Goal: Ask a question: Seek information or help from site administrators or community

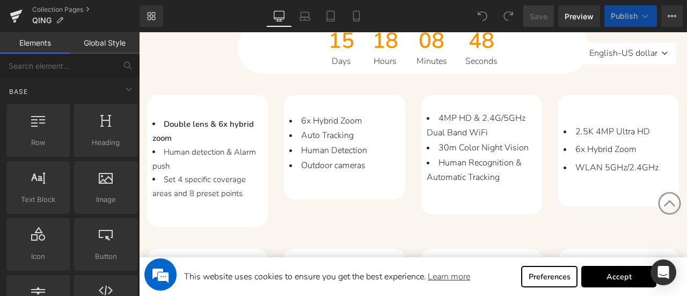
scroll to position [537, 0]
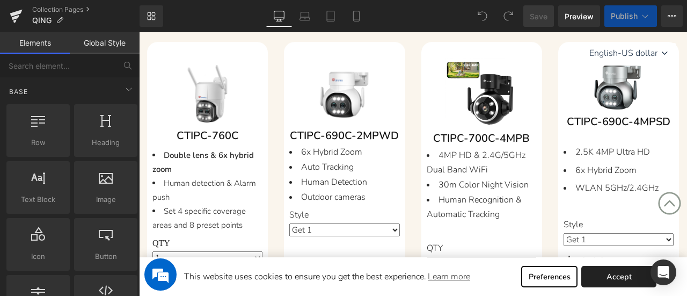
click at [629, 277] on link "Accept" at bounding box center [618, 276] width 75 height 21
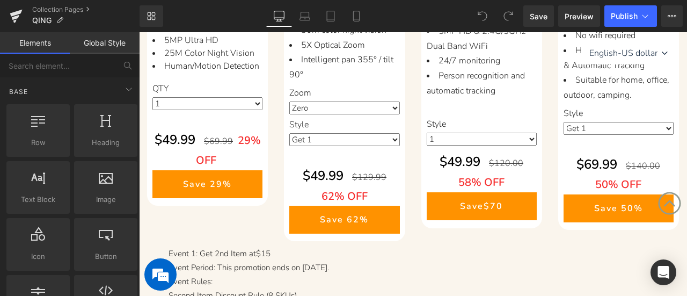
scroll to position [805, 0]
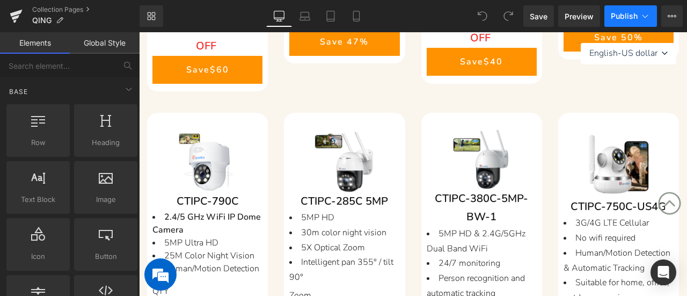
click at [612, 17] on span "Publish" at bounding box center [624, 16] width 27 height 9
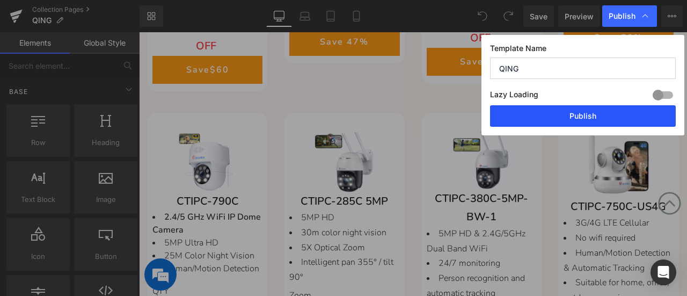
click at [601, 111] on button "Publish" at bounding box center [583, 115] width 186 height 21
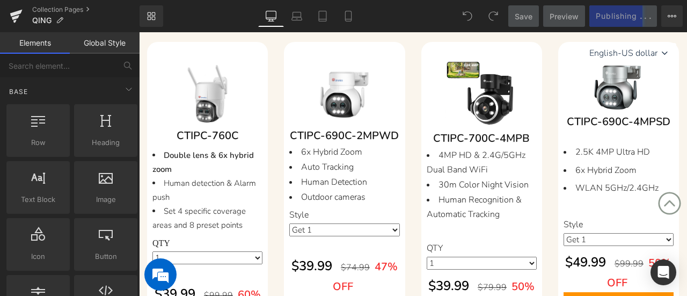
scroll to position [0, 0]
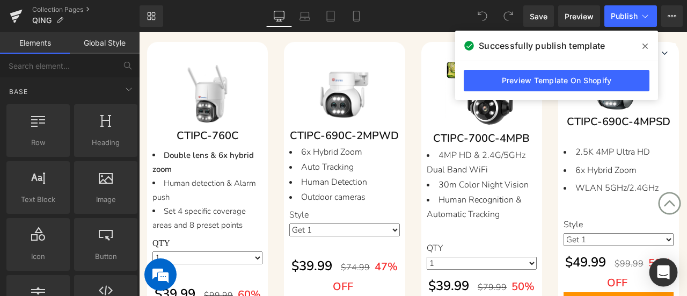
click at [659, 276] on icon "Open Intercom Messenger" at bounding box center [663, 272] width 14 height 14
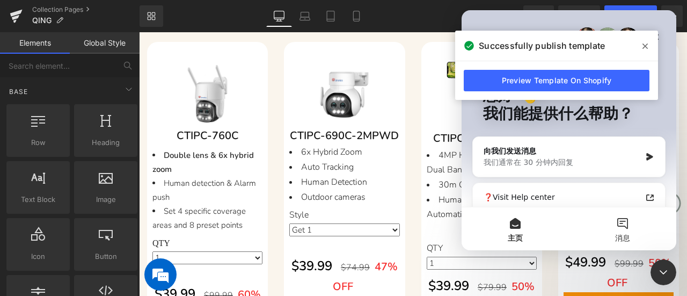
click at [616, 230] on button "消息" at bounding box center [622, 228] width 107 height 43
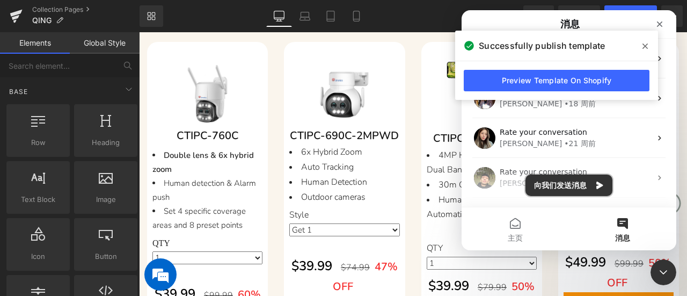
click at [569, 182] on button "向我们发送消息" at bounding box center [568, 184] width 87 height 21
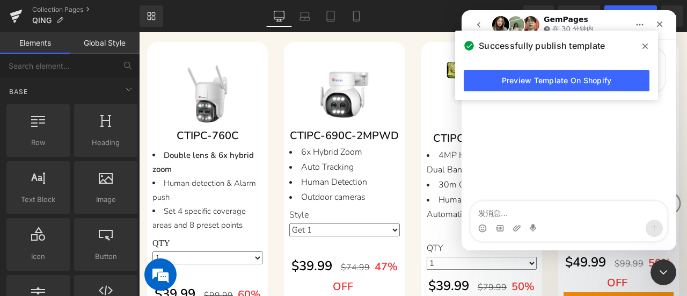
click at [554, 214] on textarea "发消息..." at bounding box center [569, 210] width 196 height 18
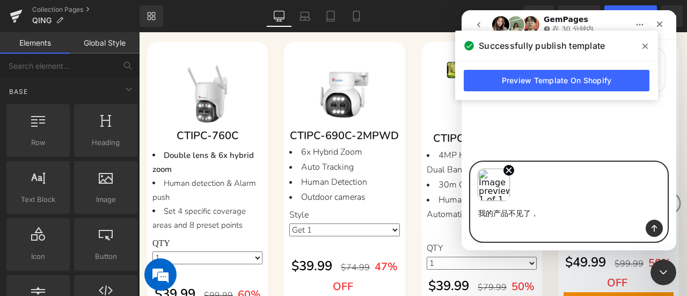
paste textarea "[URL][DOMAIN_NAME]"
type textarea "我的产品不见了，https://ctronics.com/collections/on-sale"
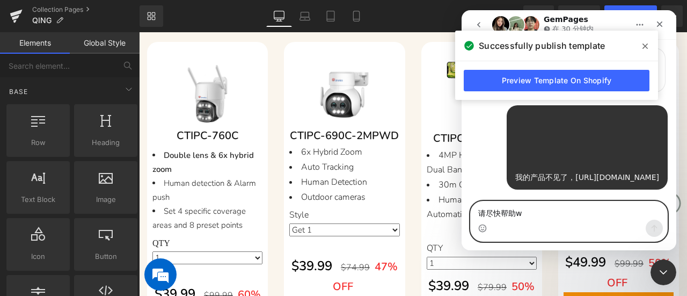
type textarea "请尽快帮助我"
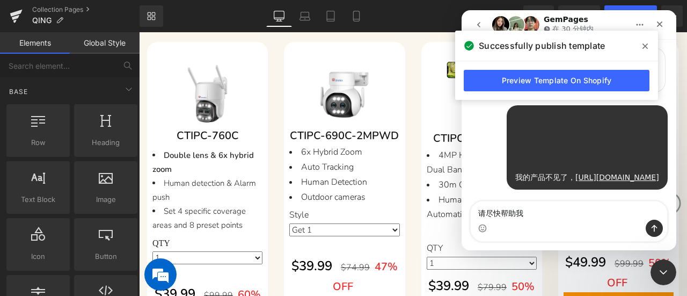
scroll to position [10, 0]
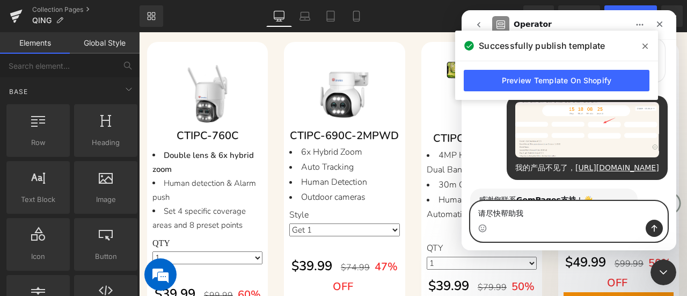
click at [539, 218] on textarea "请尽快帮助我" at bounding box center [569, 210] width 196 height 18
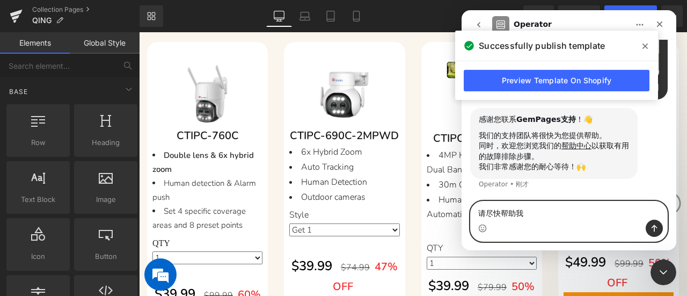
scroll to position [100, 0]
paste textarea "?id=1722674582"
type textarea "请尽快帮助我，?id=1722674582"
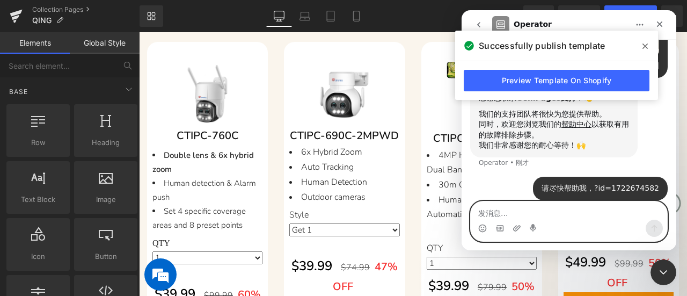
scroll to position [131, 0]
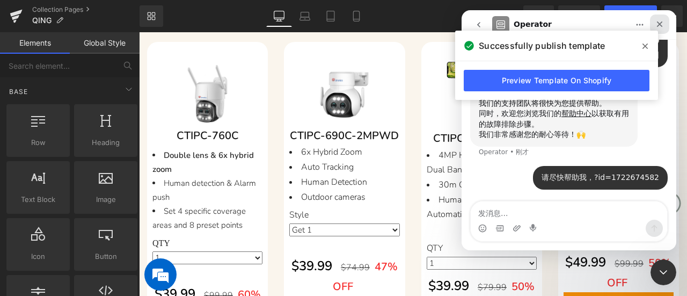
click at [662, 22] on icon "关闭" at bounding box center [660, 24] width 6 height 6
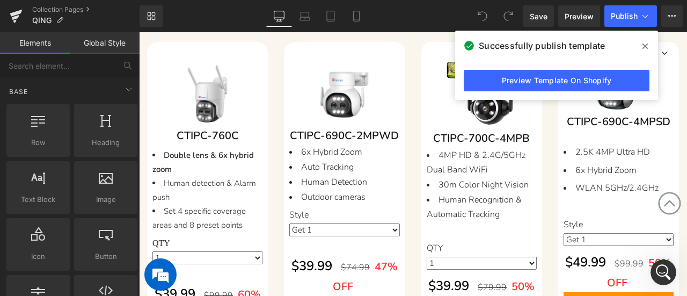
click at [645, 46] on icon at bounding box center [644, 45] width 5 height 5
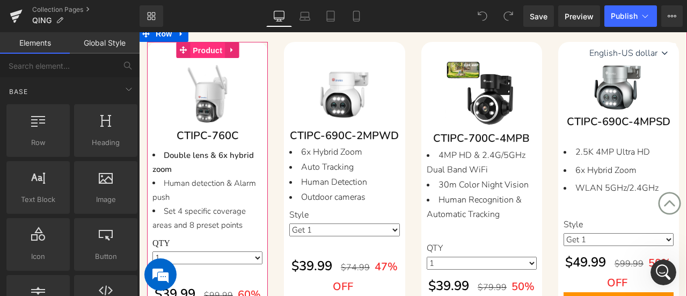
click at [203, 42] on span "Product" at bounding box center [207, 50] width 35 height 16
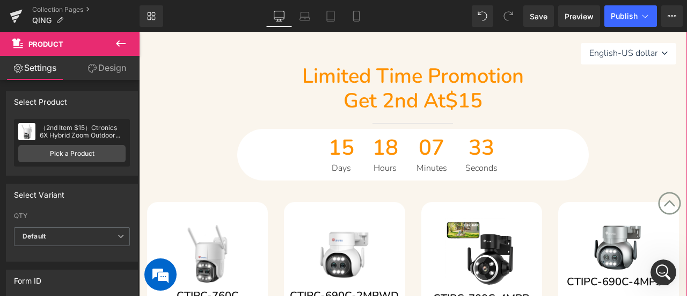
scroll to position [322, 0]
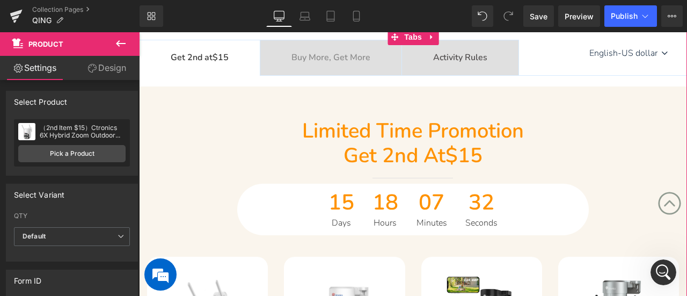
click at [139, 32] on div at bounding box center [139, 32] width 0 height 0
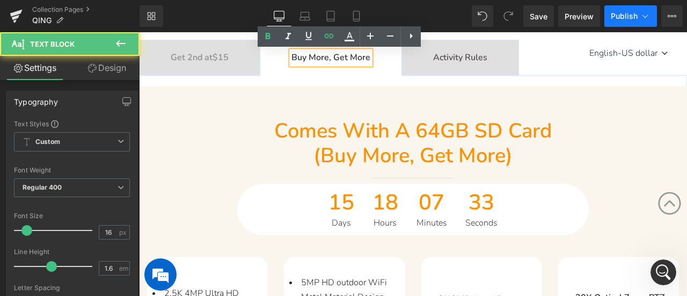
click at [625, 16] on span "Publish" at bounding box center [624, 16] width 27 height 9
click at [199, 169] on div "Comes with a 64GB SD card (buy more, get more) Heading Separator 15 Days 18 Hou…" at bounding box center [413, 177] width 548 height 116
click at [201, 165] on div "Comes with a 64GB SD card (buy more, get more) Heading Separator 15 Days 18 Hou…" at bounding box center [413, 177] width 548 height 116
click at [244, 139] on h2 "Comes with a 64GB SD card" at bounding box center [412, 131] width 351 height 25
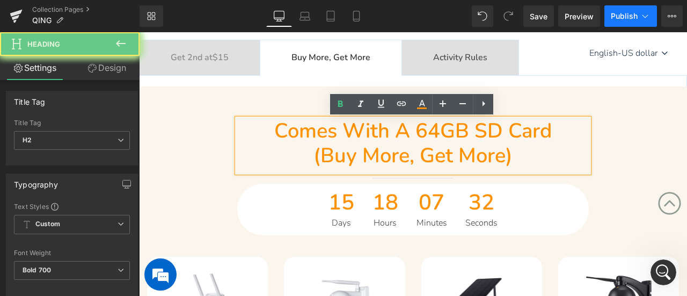
scroll to position [215, 0]
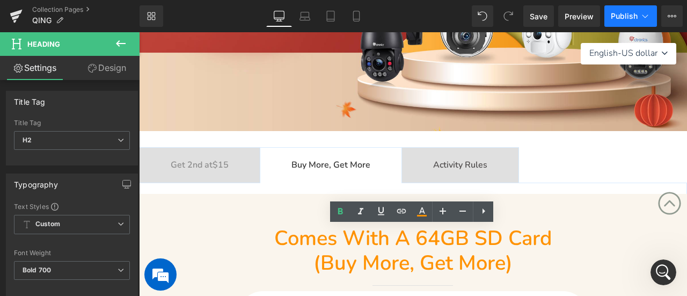
click at [621, 10] on button "Publish" at bounding box center [630, 15] width 53 height 21
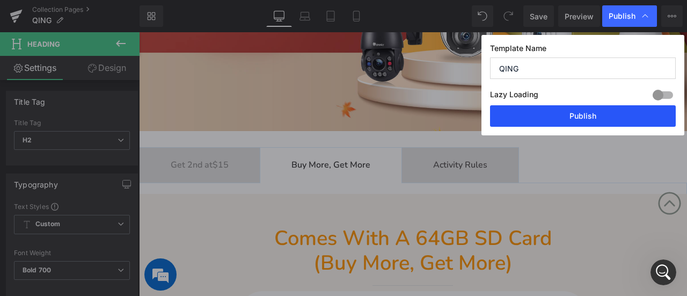
click at [603, 116] on button "Publish" at bounding box center [583, 115] width 186 height 21
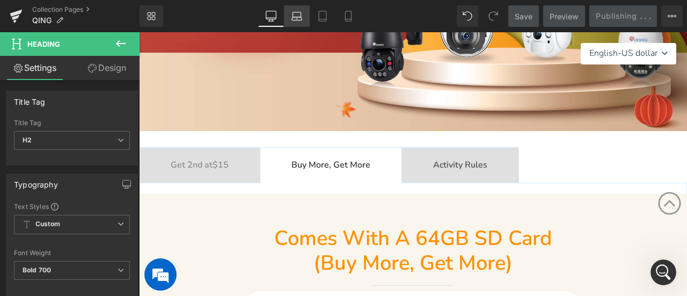
click at [297, 13] on icon at bounding box center [296, 16] width 11 height 11
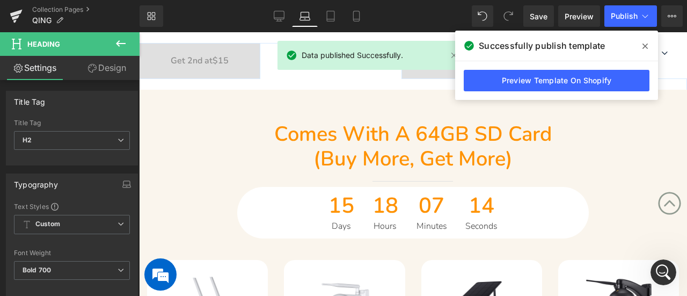
scroll to position [318, 0]
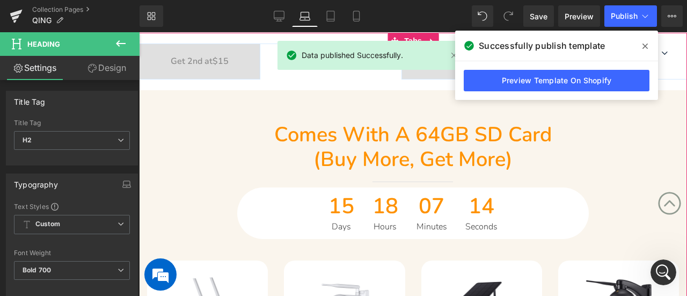
click at [223, 60] on tc-money "$15" at bounding box center [221, 61] width 16 height 12
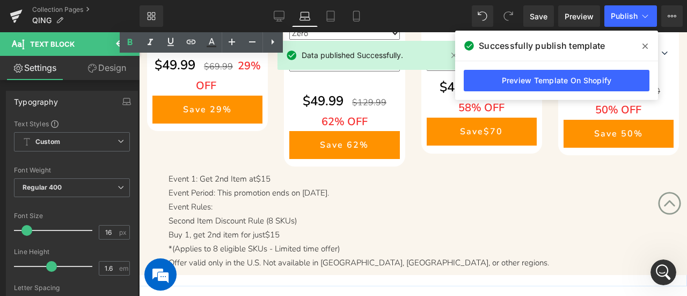
scroll to position [1123, 0]
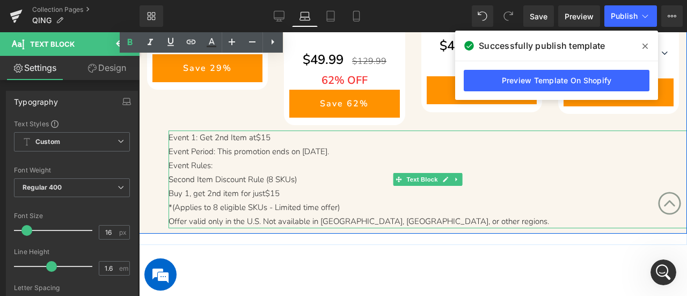
click at [215, 140] on p "Event 1: Get 2nd Item at $15" at bounding box center [428, 137] width 518 height 14
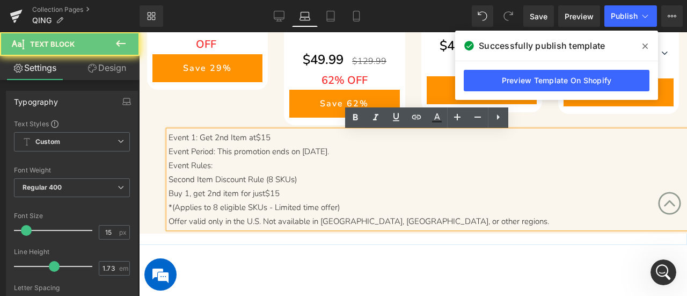
click at [230, 137] on p "Event 1: Get 2nd Item at $15" at bounding box center [428, 137] width 518 height 14
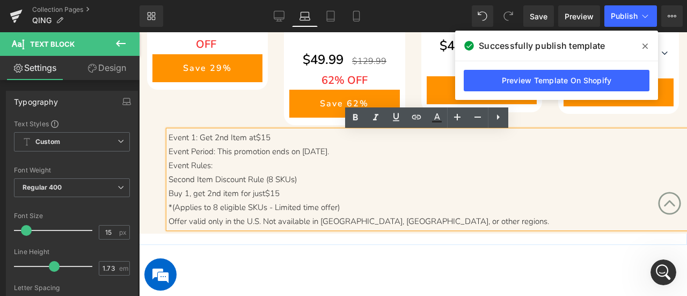
drag, startPoint x: 451, startPoint y: 224, endPoint x: 153, endPoint y: 135, distance: 310.4
click at [439, 118] on icon at bounding box center [436, 117] width 13 height 13
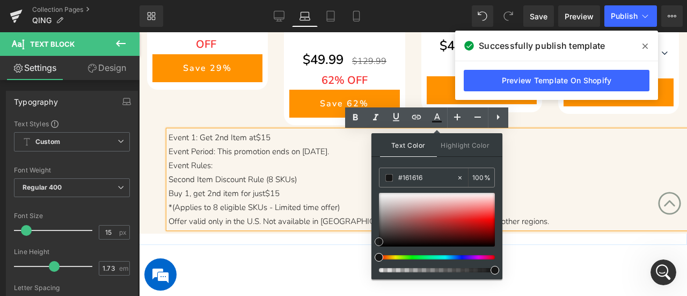
click at [377, 241] on span at bounding box center [379, 241] width 9 height 9
click at [223, 169] on p "Event Rules:" at bounding box center [428, 165] width 518 height 14
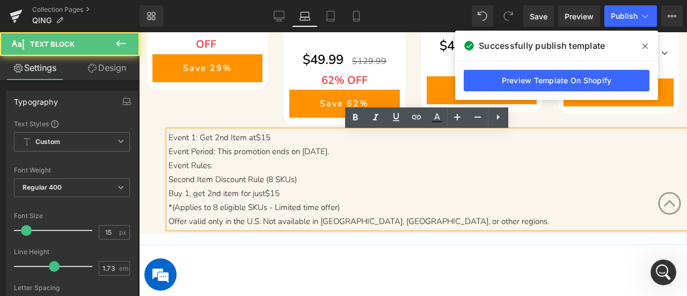
click at [260, 173] on p "Second Item Discount Rule (8 SKUs)" at bounding box center [428, 179] width 518 height 14
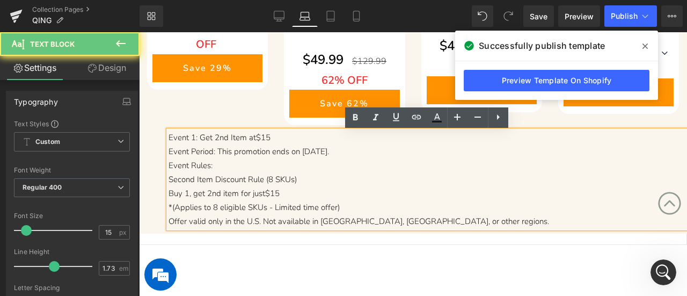
click at [260, 173] on p "Second Item Discount Rule (8 SKUs)" at bounding box center [428, 179] width 518 height 14
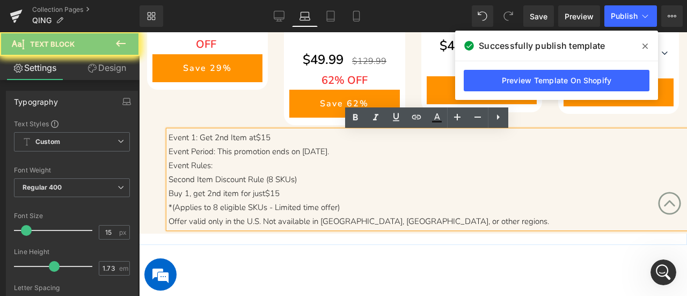
click at [260, 173] on p "Second Item Discount Rule (8 SKUs)" at bounding box center [428, 179] width 518 height 14
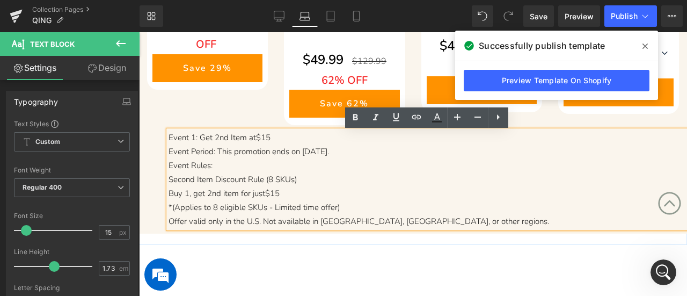
drag, startPoint x: 456, startPoint y: 223, endPoint x: 167, endPoint y: 139, distance: 300.6
click at [169, 139] on div "Event 1: Get 2nd Item at $15 Event Period: This promotion ends on October 1, 20…" at bounding box center [428, 179] width 518 height 98
click at [457, 116] on icon at bounding box center [457, 117] width 6 height 6
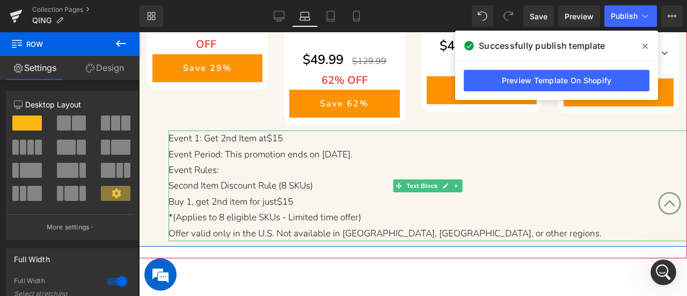
click at [232, 143] on span "Event 1: Get 2nd Item at $15" at bounding box center [226, 138] width 114 height 12
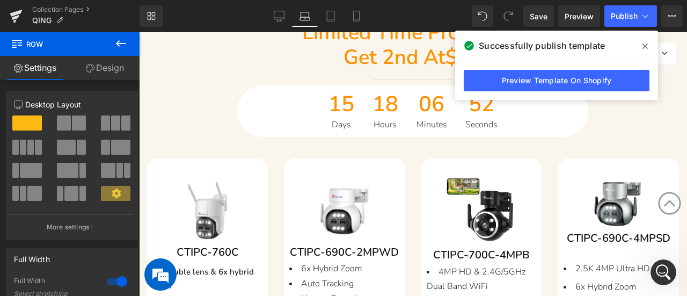
scroll to position [265, 0]
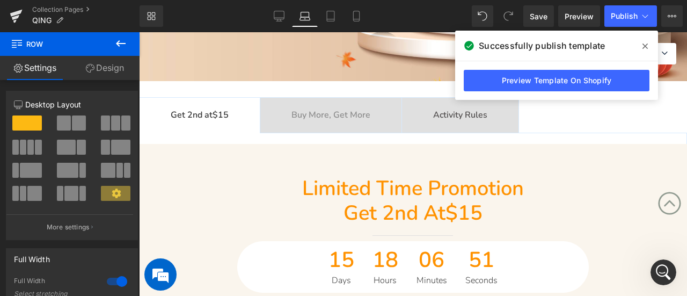
click at [320, 110] on div "Buy More, Get More Text Block" at bounding box center [330, 115] width 79 height 14
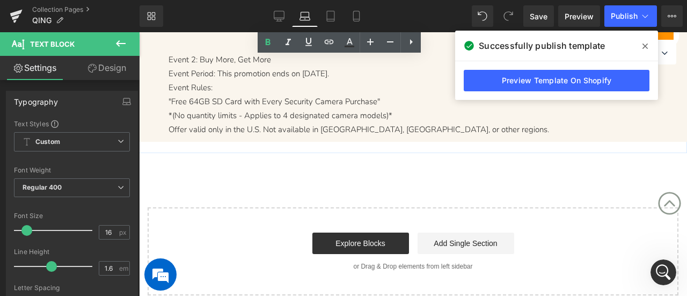
scroll to position [907, 0]
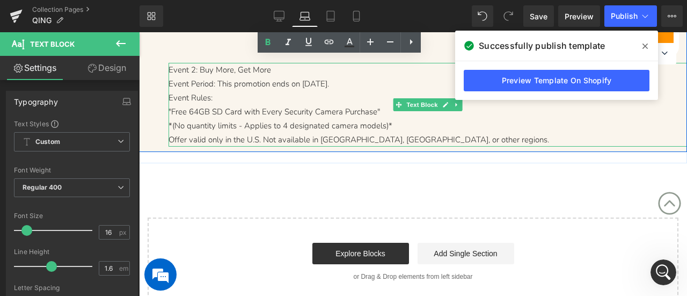
click at [195, 80] on p "Event Period: This promotion ends on [DATE]." at bounding box center [428, 84] width 518 height 14
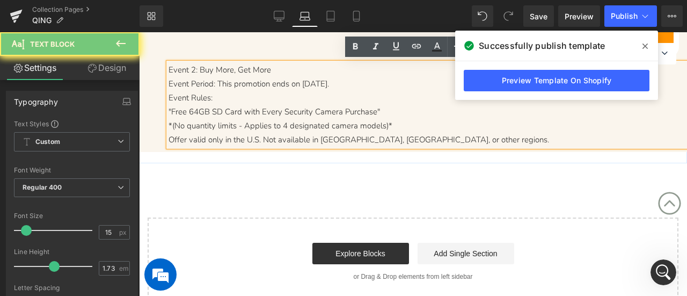
click at [195, 80] on p "Event Period: This promotion ends on [DATE]." at bounding box center [428, 84] width 518 height 14
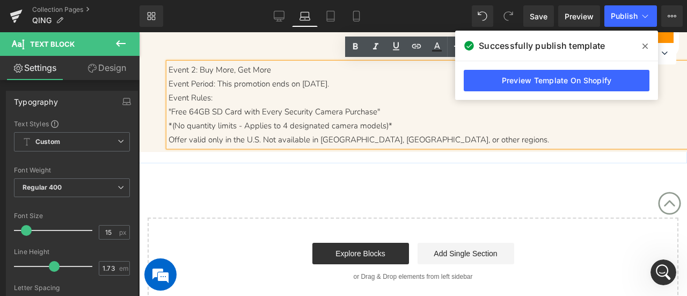
click at [175, 69] on p "Event 2: Buy More, Get More" at bounding box center [428, 70] width 518 height 14
drag, startPoint x: 168, startPoint y: 66, endPoint x: 480, endPoint y: 142, distance: 321.0
click at [480, 142] on div "Event 2: Buy More, Get More Event Period: This promotion ends on October 1, 202…" at bounding box center [428, 105] width 518 height 84
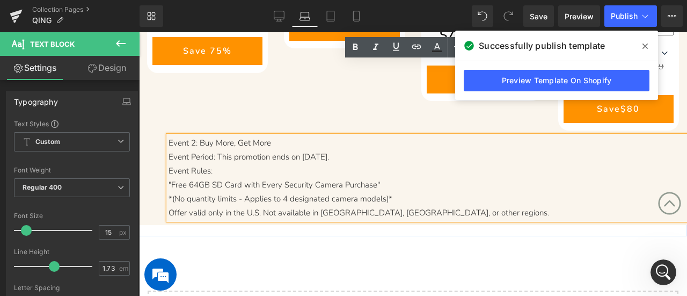
scroll to position [746, 0]
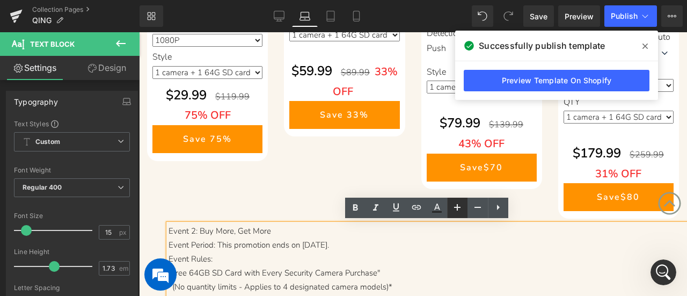
click at [457, 207] on icon at bounding box center [457, 207] width 6 height 6
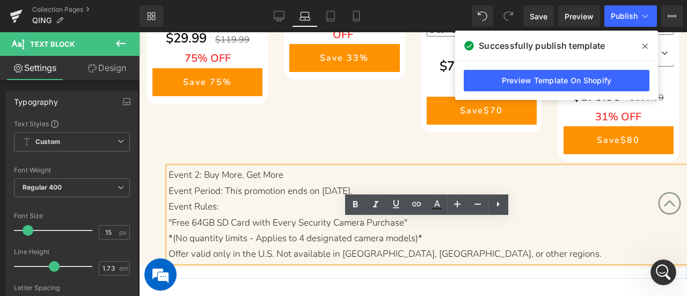
scroll to position [907, 0]
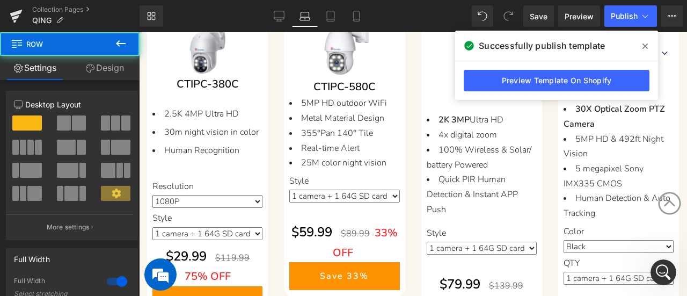
scroll to position [263, 0]
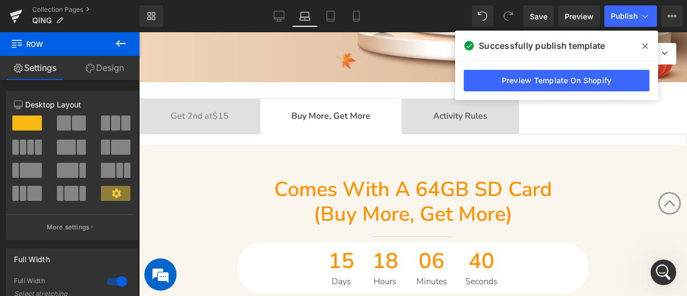
click at [444, 104] on span "Activity Rules Text Block" at bounding box center [460, 116] width 116 height 35
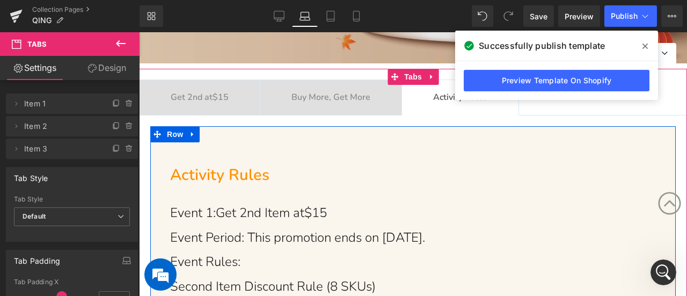
scroll to position [156, 0]
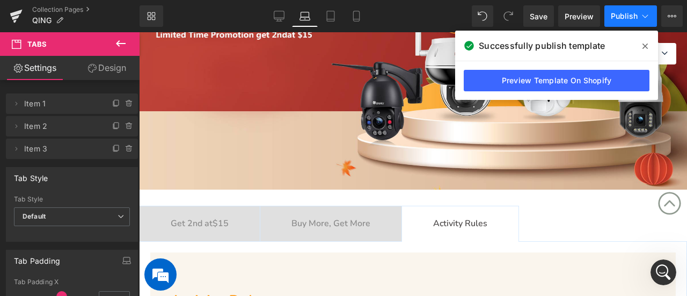
click at [617, 14] on span "Publish" at bounding box center [624, 16] width 27 height 9
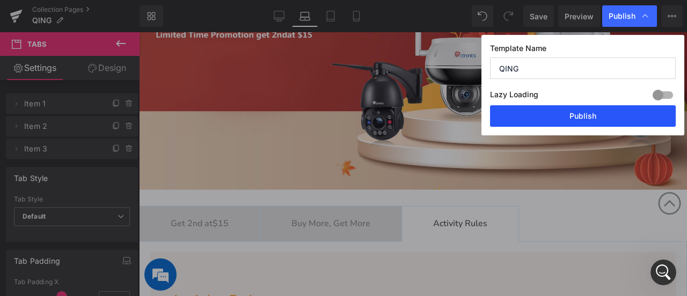
click at [583, 116] on button "Publish" at bounding box center [583, 115] width 186 height 21
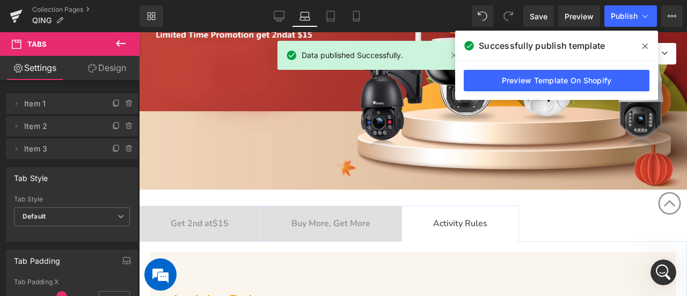
click at [648, 45] on span at bounding box center [644, 46] width 17 height 17
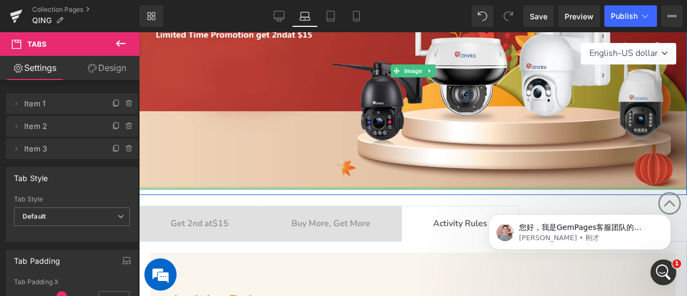
scroll to position [298, 0]
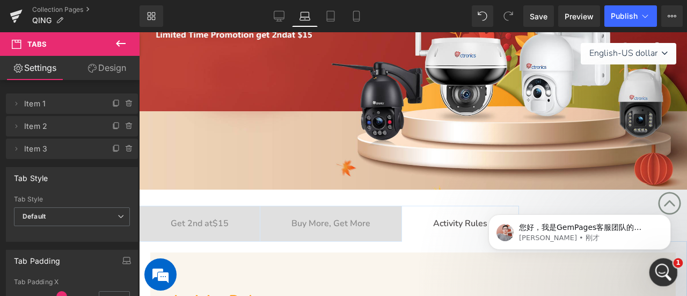
click at [670, 268] on icon "打开 Intercom Messenger" at bounding box center [662, 271] width 18 height 18
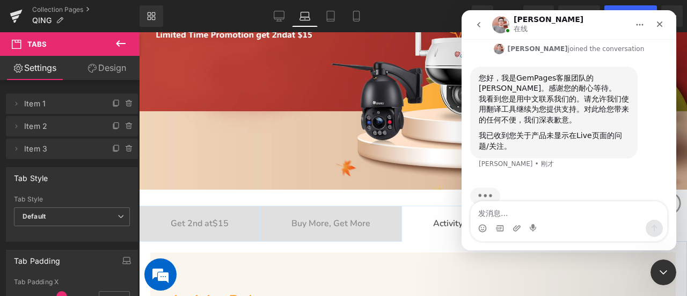
scroll to position [2, 0]
click at [592, 218] on textarea "发消息..." at bounding box center [569, 210] width 196 height 18
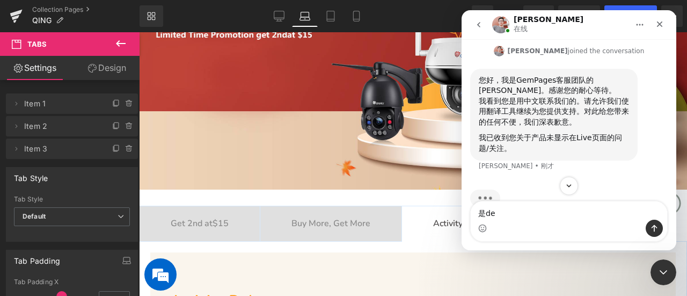
type textarea "是的"
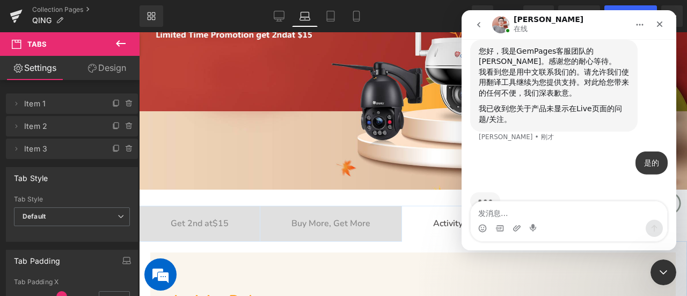
scroll to position [330, 0]
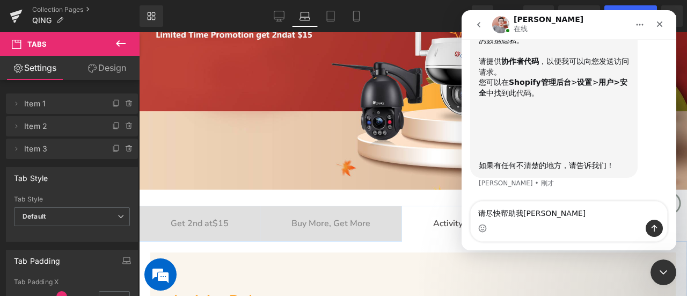
type textarea "请尽快帮助我解决"
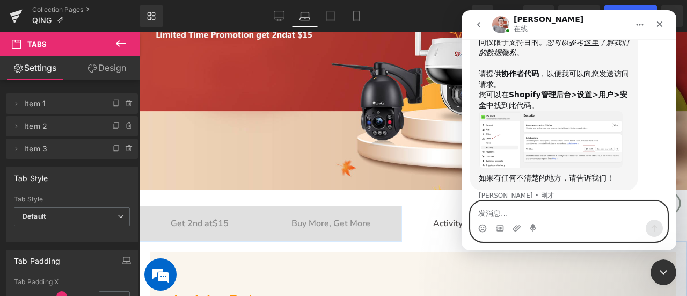
scroll to position [509, 0]
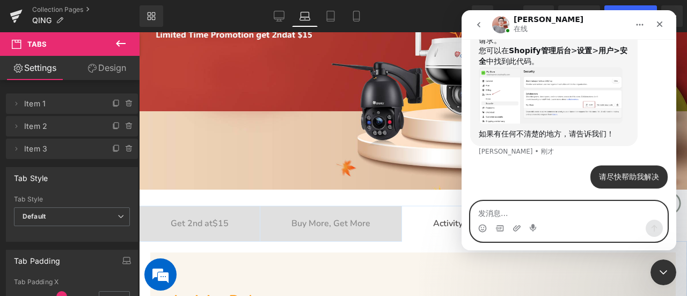
click at [532, 218] on textarea "发消息..." at bounding box center [569, 210] width 196 height 18
paste textarea "6716"
type textarea "6716"
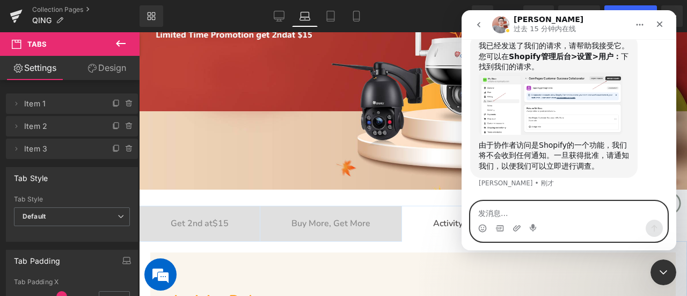
scroll to position [686, 0]
click at [561, 212] on textarea "发消息..." at bounding box center [569, 210] width 196 height 18
type textarea "已经同意了"
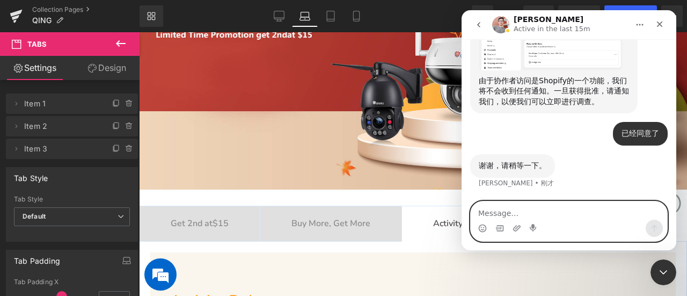
scroll to position [792, 0]
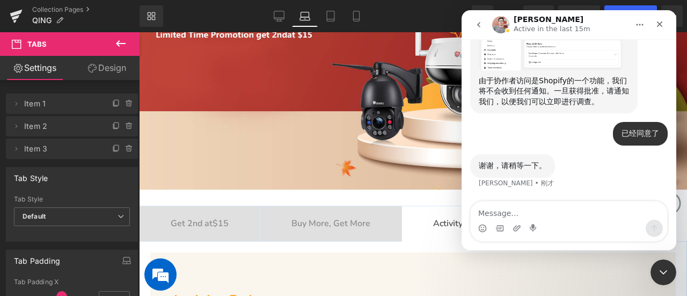
drag, startPoint x: 350, startPoint y: 228, endPoint x: 484, endPoint y: 47, distance: 224.9
click at [350, 228] on div at bounding box center [343, 131] width 687 height 263
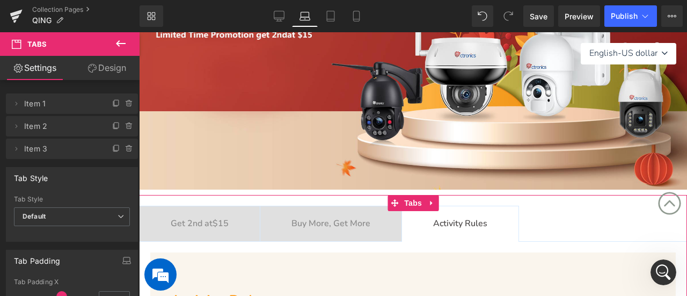
click at [342, 224] on b "Buy More, Get More" at bounding box center [330, 223] width 79 height 12
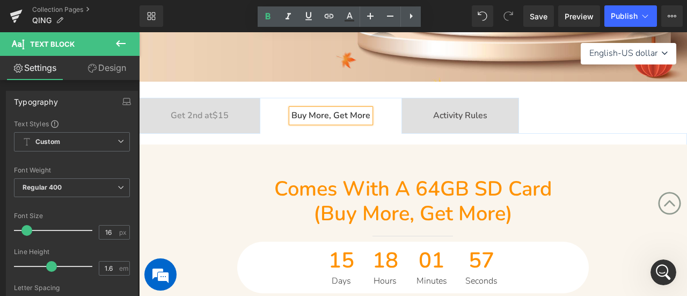
scroll to position [263, 0]
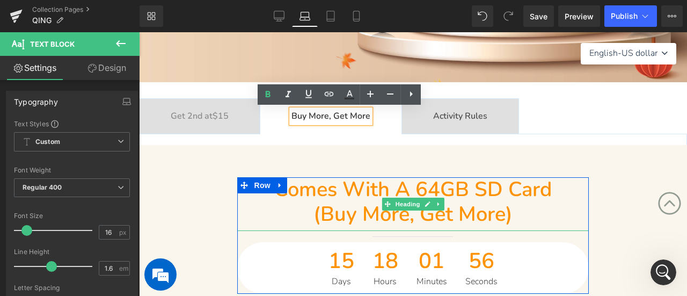
click at [329, 189] on span "Comes with a 64GB SD card" at bounding box center [412, 188] width 277 height 27
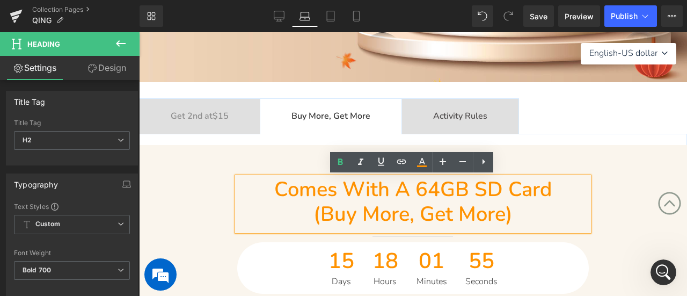
drag, startPoint x: 263, startPoint y: 189, endPoint x: 558, endPoint y: 188, distance: 295.2
click at [552, 187] on span "Comes with a 64GB SD card" at bounding box center [412, 188] width 277 height 27
copy span "Comes with a 64GB SD card"
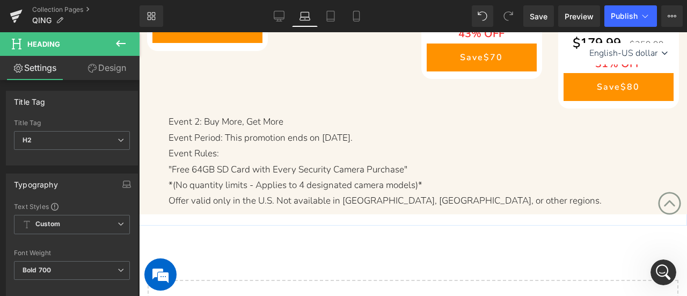
scroll to position [854, 0]
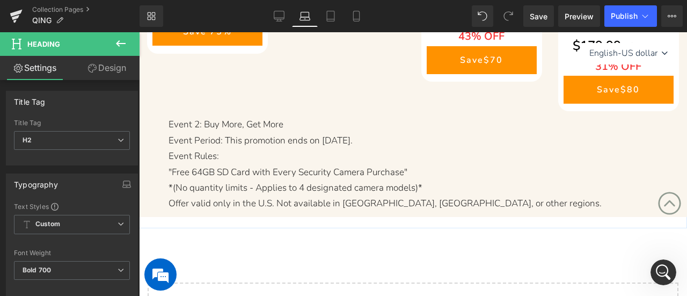
click at [233, 121] on p "Event 2: Buy More, Get More" at bounding box center [428, 124] width 518 height 16
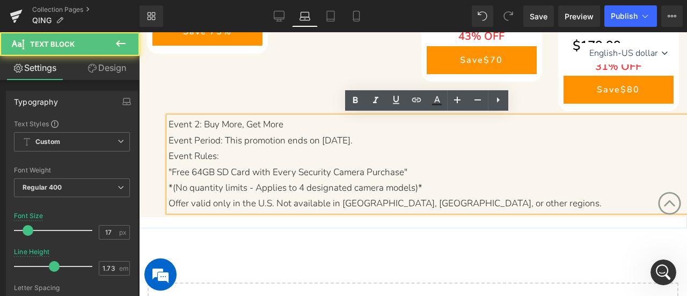
drag, startPoint x: 203, startPoint y: 121, endPoint x: 294, endPoint y: 123, distance: 91.3
click at [294, 123] on p "Event 2: Buy More, Get More" at bounding box center [428, 124] width 518 height 16
copy p "Buy More, Get More"
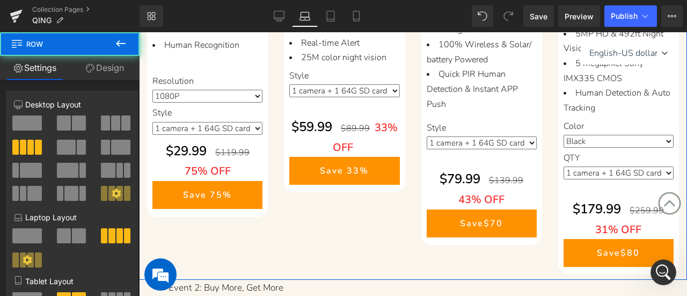
scroll to position [585, 0]
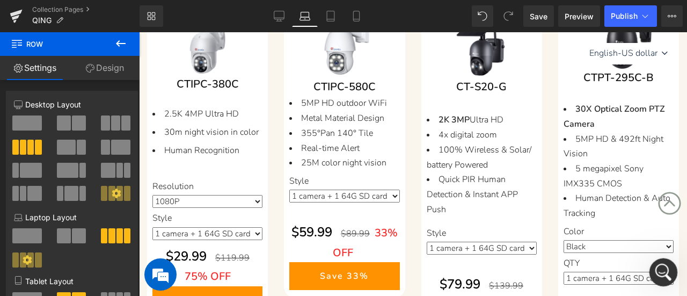
click at [668, 266] on icon "打开 Intercom Messenger" at bounding box center [662, 271] width 18 height 18
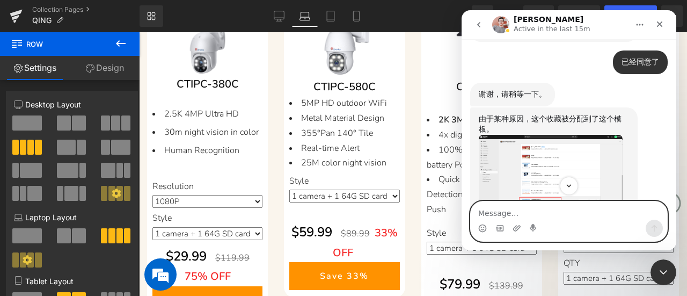
scroll to position [909, 0]
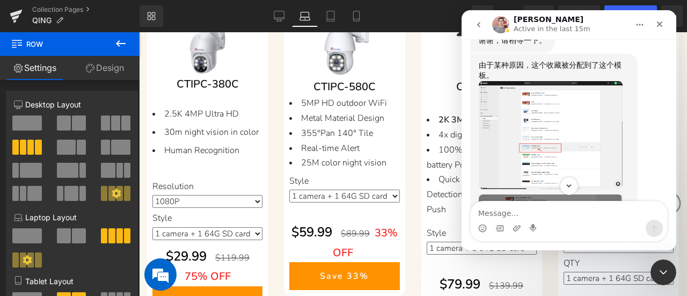
click at [560, 131] on img "Harry说…" at bounding box center [551, 135] width 144 height 108
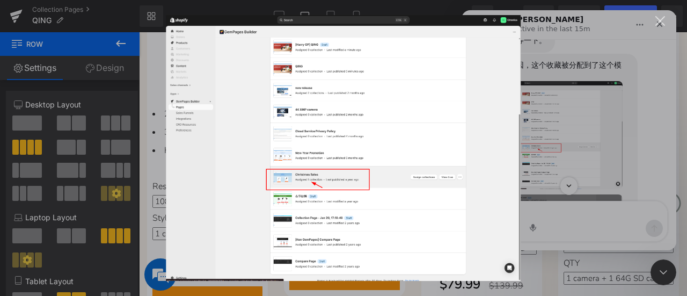
click at [662, 19] on div "关闭" at bounding box center [660, 21] width 10 height 10
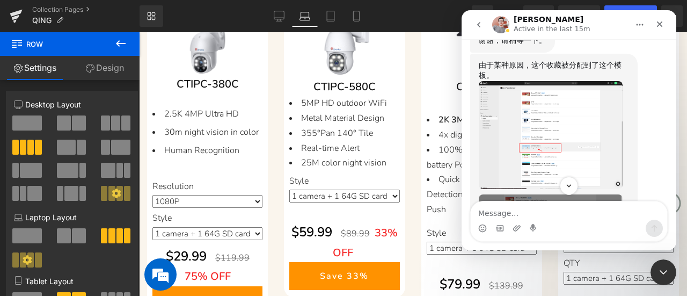
scroll to position [1070, 0]
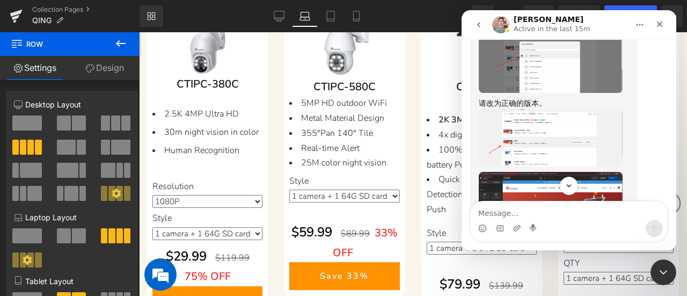
click at [544, 150] on img "Harry说…" at bounding box center [551, 138] width 144 height 58
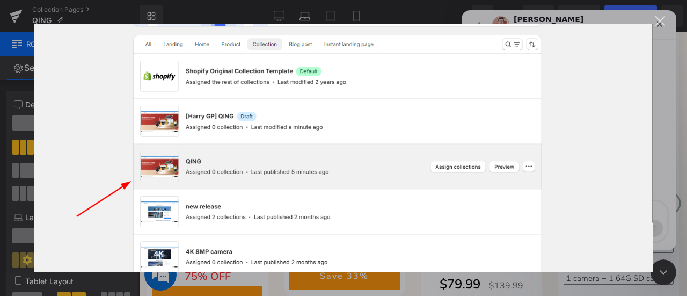
click at [664, 128] on div "Intercom Messenger" at bounding box center [343, 148] width 687 height 296
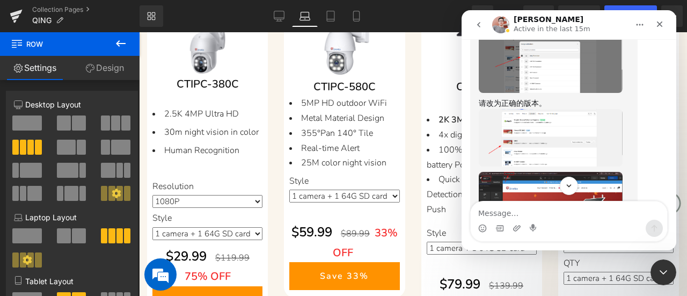
scroll to position [1177, 0]
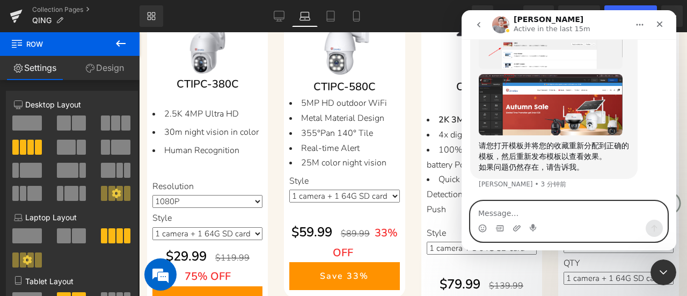
click at [569, 209] on textarea "Message…" at bounding box center [569, 210] width 196 height 18
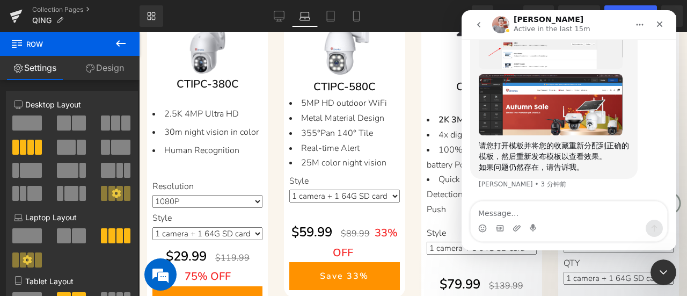
click at [561, 120] on img "Harry说…" at bounding box center [551, 104] width 144 height 61
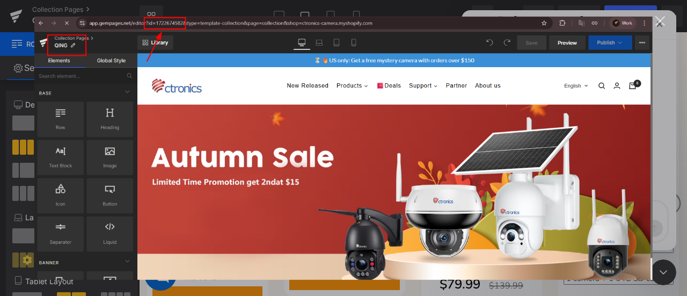
scroll to position [0, 0]
click at [660, 22] on div "关闭" at bounding box center [660, 21] width 10 height 10
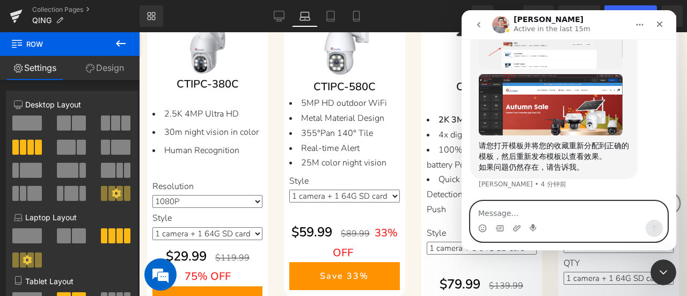
click at [578, 215] on textarea "Message…" at bounding box center [569, 210] width 196 height 18
type textarea "有点听不懂你的意思"
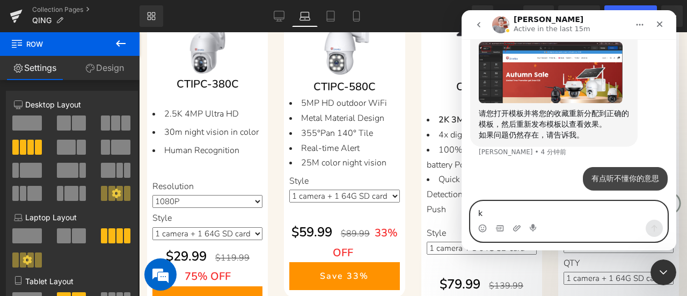
scroll to position [1210, 0]
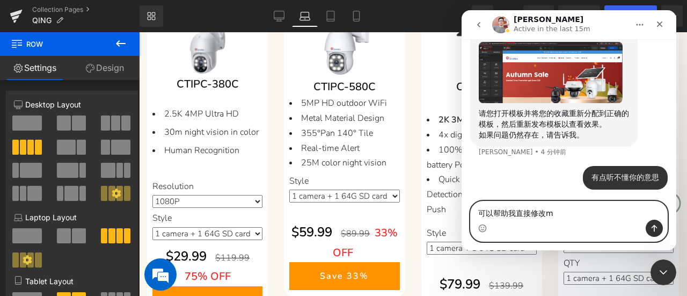
type textarea "可以帮助我直接修改吗"
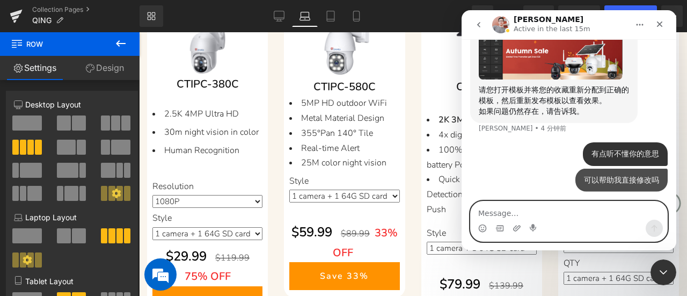
scroll to position [1234, 0]
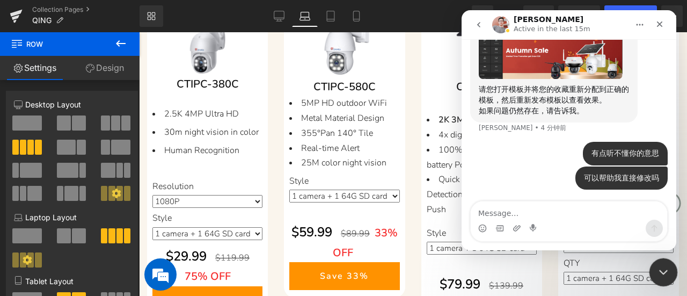
click at [660, 269] on icon "关闭 Intercom Messenger" at bounding box center [661, 270] width 13 height 13
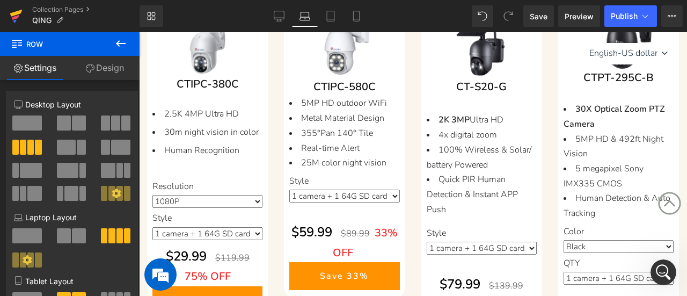
drag, startPoint x: 12, startPoint y: 16, endPoint x: 261, endPoint y: 3, distance: 248.8
click at [12, 16] on icon at bounding box center [16, 16] width 13 height 27
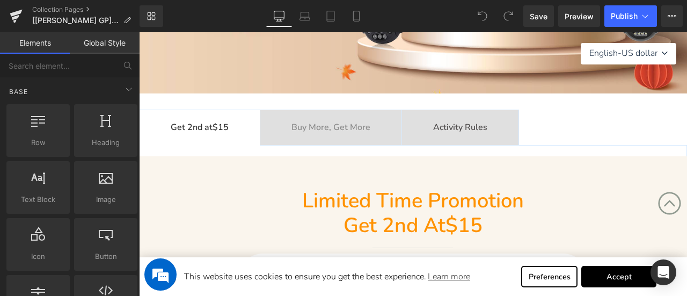
scroll to position [215, 0]
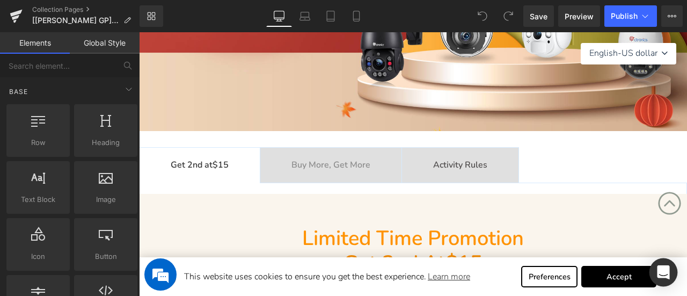
click at [664, 272] on icon "Open Intercom Messenger" at bounding box center [663, 272] width 12 height 14
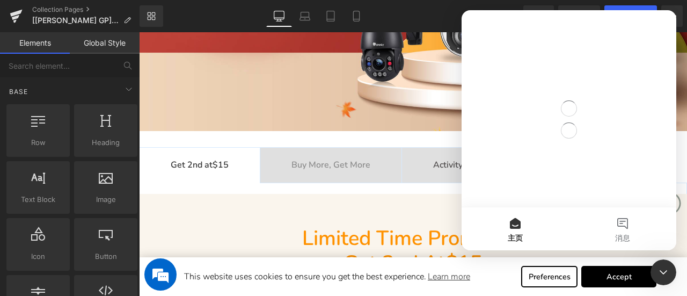
scroll to position [0, 0]
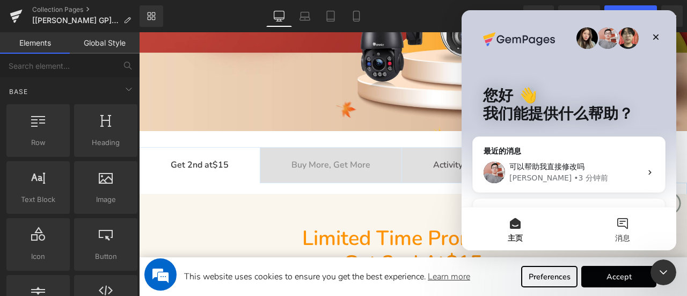
click at [624, 232] on button "消息" at bounding box center [622, 228] width 107 height 43
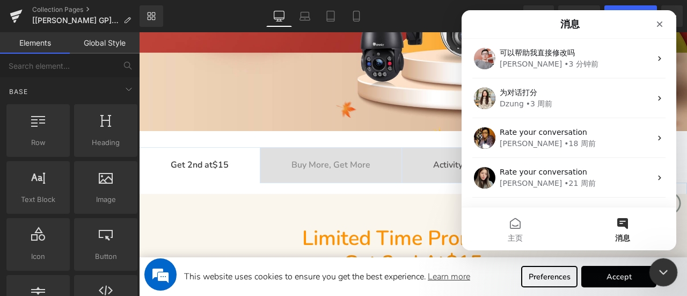
click at [657, 275] on icon "关闭 Intercom Messenger" at bounding box center [661, 270] width 13 height 13
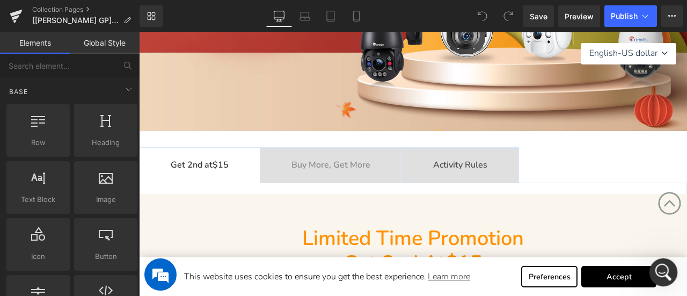
click at [663, 281] on div "打开 Intercom Messenger" at bounding box center [661, 270] width 35 height 35
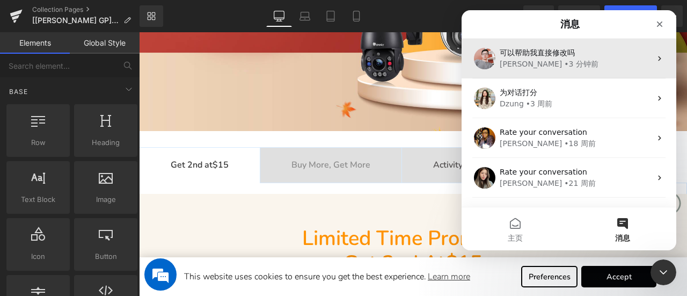
click at [619, 65] on div "[PERSON_NAME] • 3 分钟前" at bounding box center [575, 63] width 151 height 11
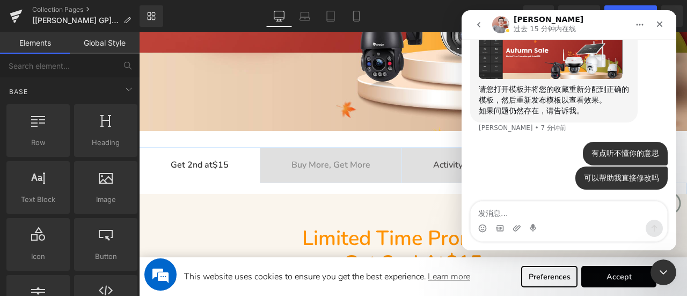
scroll to position [1191, 0]
click at [567, 210] on textarea "发消息..." at bounding box center [569, 210] width 196 height 18
type textarea "如果改了页面发布，是否会影响链接？"
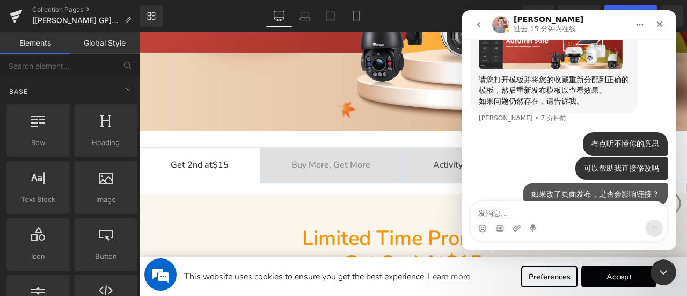
scroll to position [1216, 0]
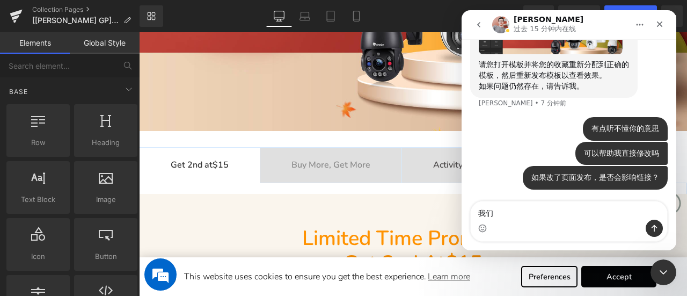
type textarea "我"
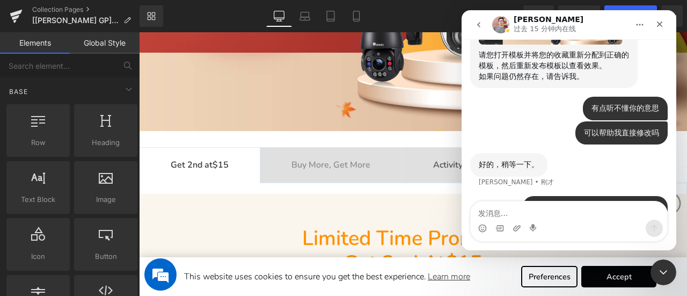
scroll to position [1255, 0]
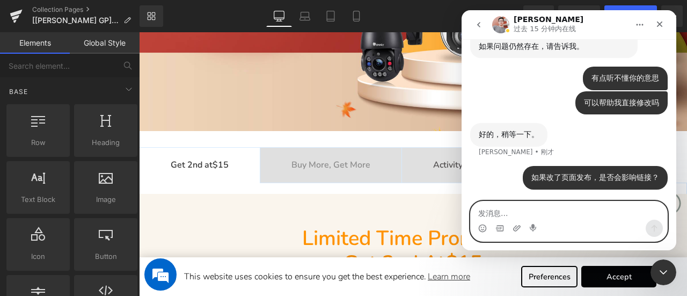
click at [633, 217] on textarea "发消息..." at bounding box center [569, 210] width 196 height 18
type textarea "可以帮我在原有页面上进行修改吗"
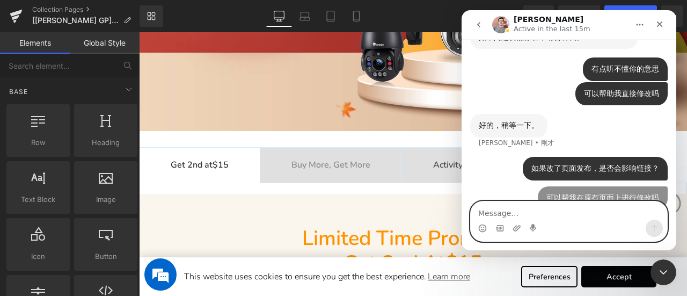
scroll to position [1322, 0]
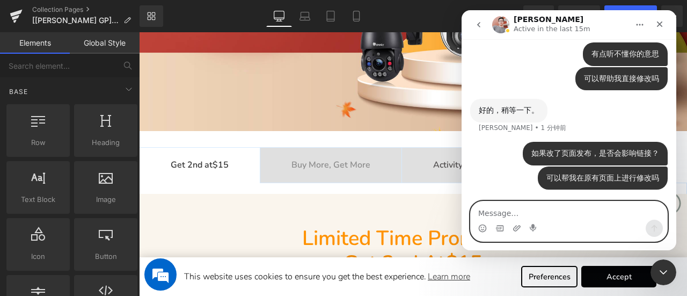
click at [578, 214] on textarea "Message…" at bounding box center [569, 210] width 196 height 18
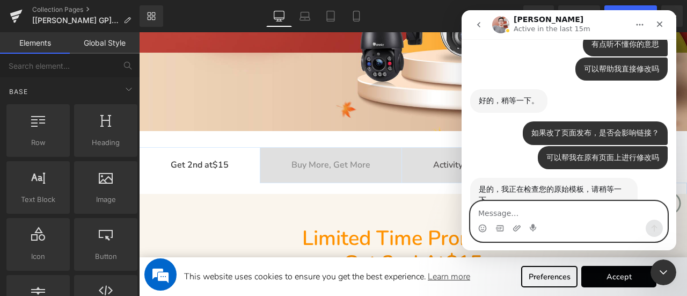
scroll to position [1365, 0]
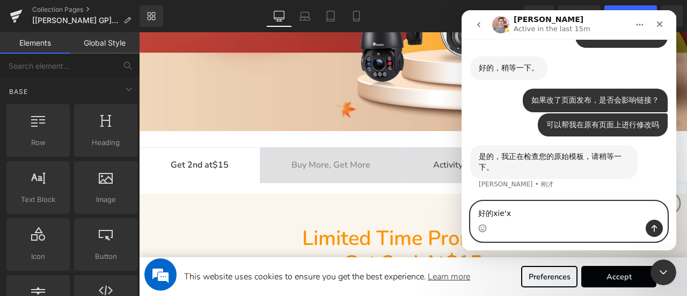
type textarea "好的谢谢"
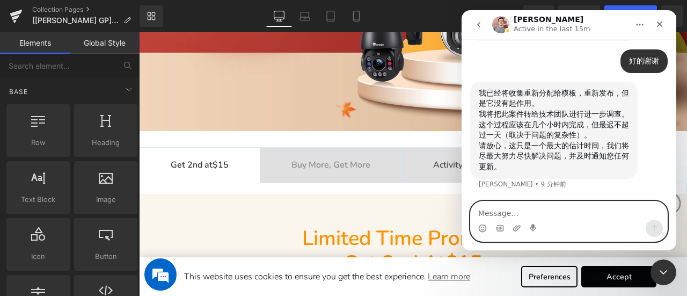
scroll to position [1502, 0]
click at [592, 218] on textarea "Message…" at bounding box center [569, 210] width 196 height 18
type textarea "[PERSON_NAME]"
type textarea "请一定要尽快帮我解决"
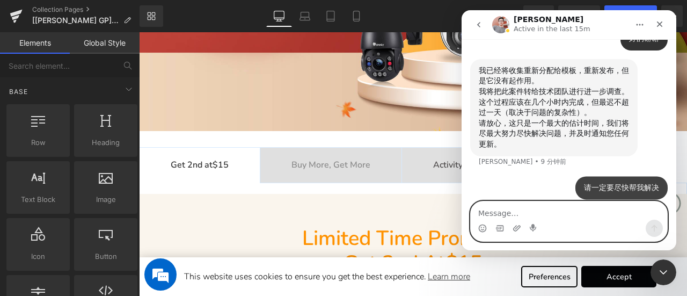
scroll to position [1534, 0]
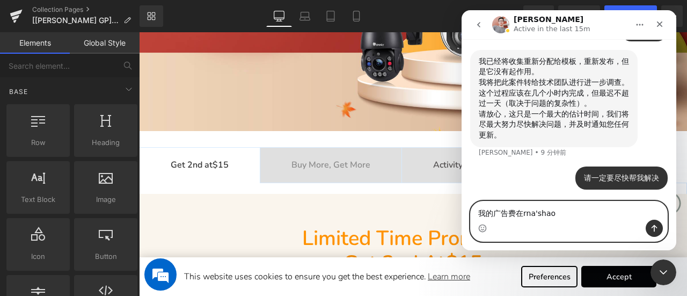
type textarea "我的广告费在燃烧"
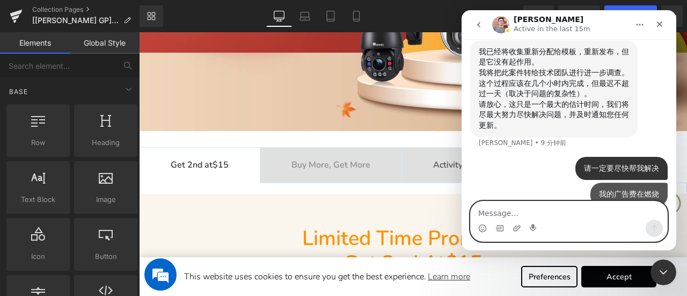
scroll to position [1558, 0]
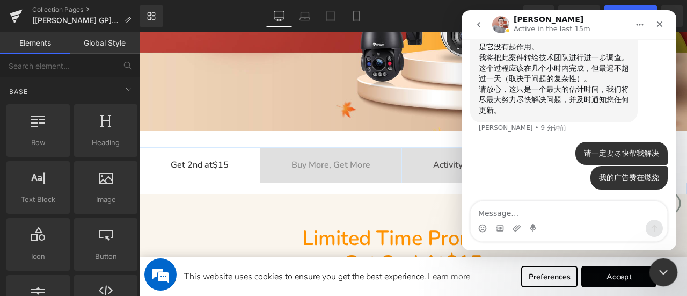
click at [664, 269] on icon "关闭 Intercom Messenger" at bounding box center [662, 270] width 8 height 4
